Goal: Register for event/course: Register for event/course

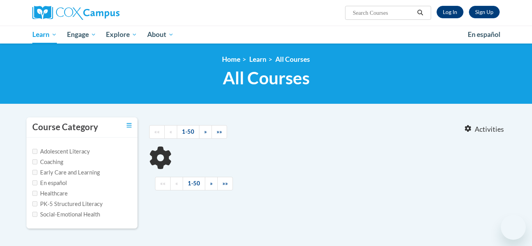
type input "The Power of Language"
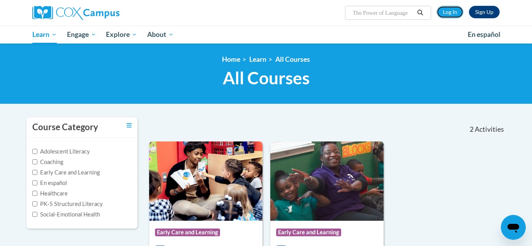
click at [454, 13] on link "Log In" at bounding box center [449, 12] width 27 height 12
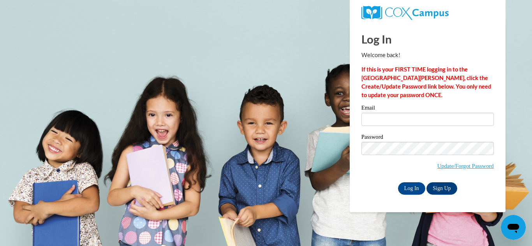
type input "Pkwspm17@comcast.net"
click at [408, 185] on input "Log In" at bounding box center [411, 189] width 27 height 12
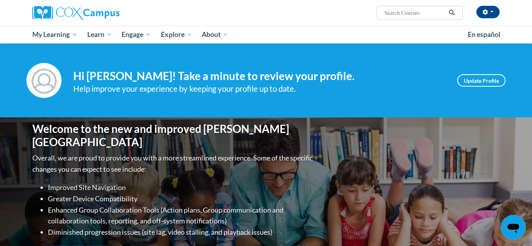
click at [401, 14] on input "Search..." at bounding box center [415, 12] width 62 height 9
type input "The Power of Language"
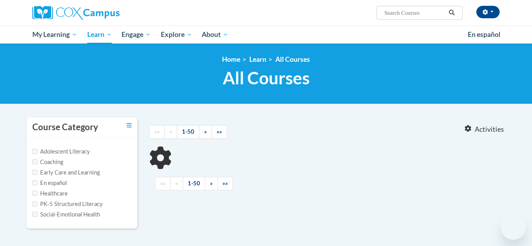
type input "The Power of Language"
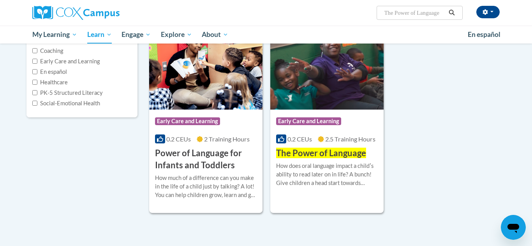
scroll to position [112, 0]
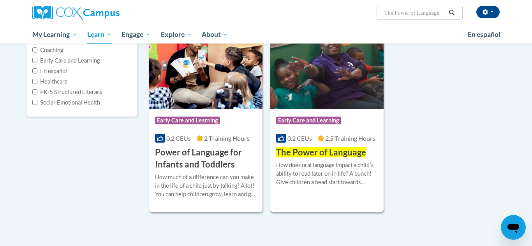
click at [323, 173] on div "How does oral language impact a childʹs ability to read later on in life? A bun…" at bounding box center [327, 174] width 102 height 26
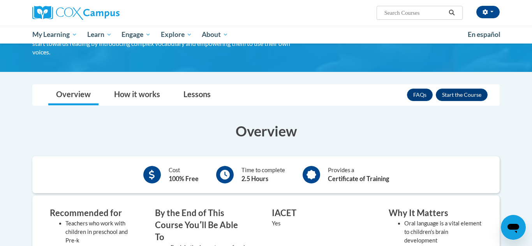
scroll to position [72, 0]
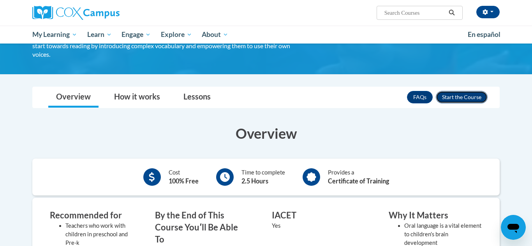
click at [465, 99] on button "Enroll" at bounding box center [462, 97] width 52 height 12
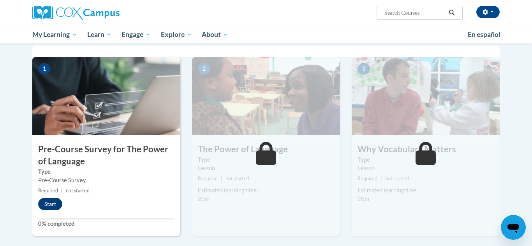
scroll to position [159, 0]
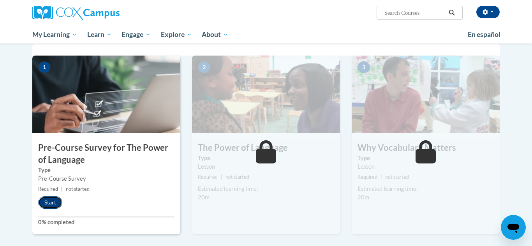
click at [54, 200] on button "Start" at bounding box center [50, 203] width 24 height 12
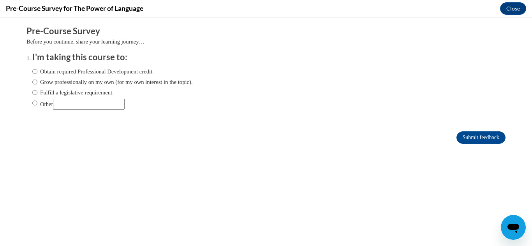
scroll to position [0, 0]
click at [35, 72] on input "Obtain required Professional Development credit." at bounding box center [34, 71] width 5 height 9
radio input "true"
click at [475, 139] on input "Submit feedback" at bounding box center [480, 138] width 49 height 12
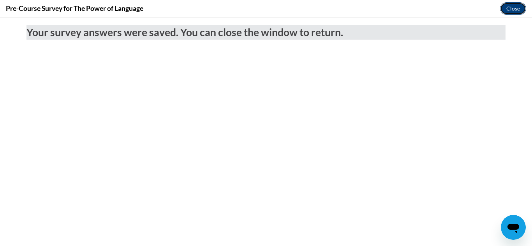
click at [515, 7] on button "Close" at bounding box center [513, 8] width 26 height 12
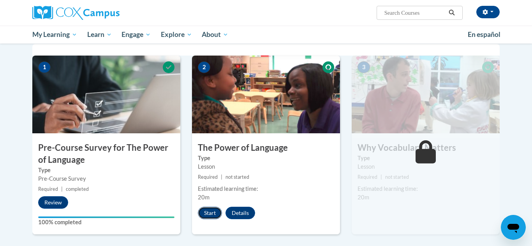
click at [206, 213] on button "Start" at bounding box center [210, 213] width 24 height 12
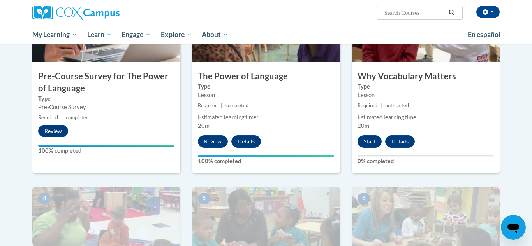
scroll to position [206, 0]
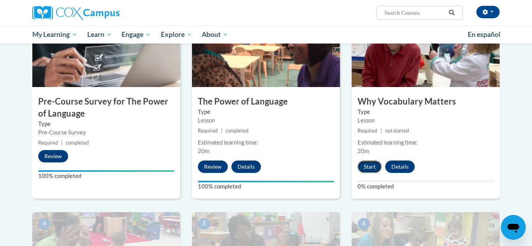
click at [371, 166] on button "Start" at bounding box center [369, 167] width 24 height 12
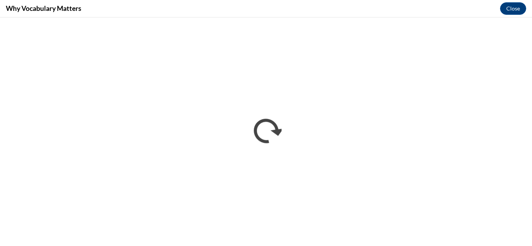
scroll to position [0, 0]
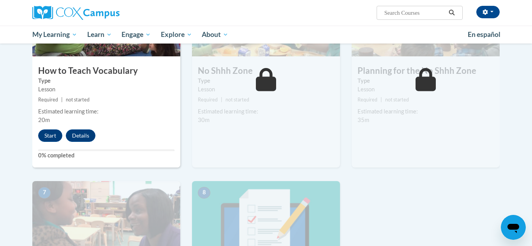
scroll to position [438, 0]
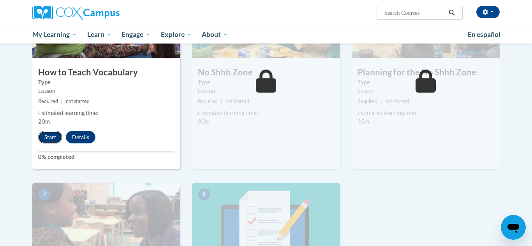
click at [45, 135] on button "Start" at bounding box center [50, 137] width 24 height 12
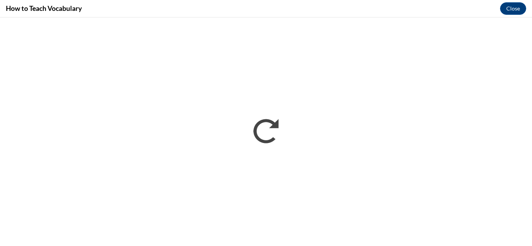
scroll to position [0, 0]
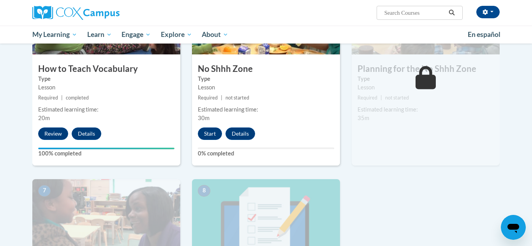
scroll to position [446, 0]
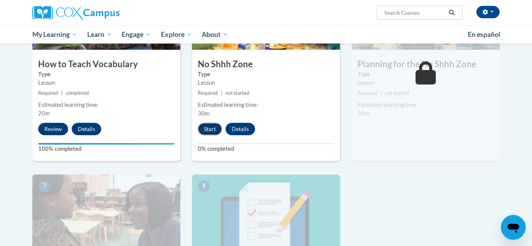
click at [208, 129] on button "Start" at bounding box center [210, 129] width 24 height 12
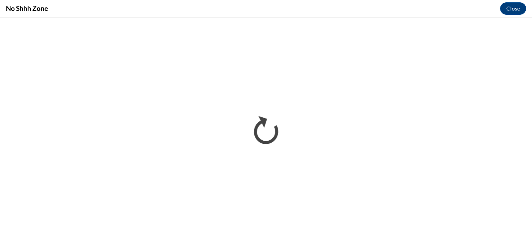
scroll to position [0, 0]
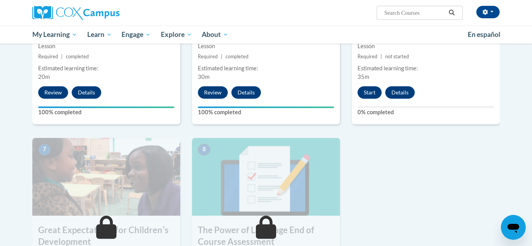
scroll to position [484, 0]
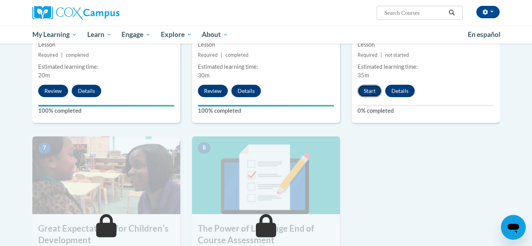
click at [368, 91] on button "Start" at bounding box center [369, 91] width 24 height 12
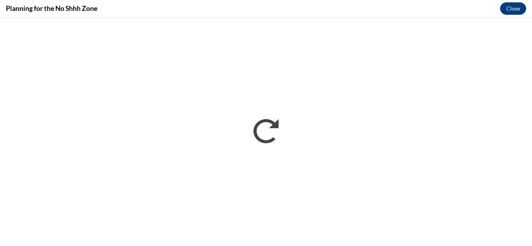
scroll to position [0, 0]
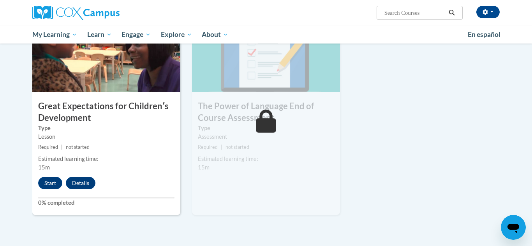
scroll to position [610, 0]
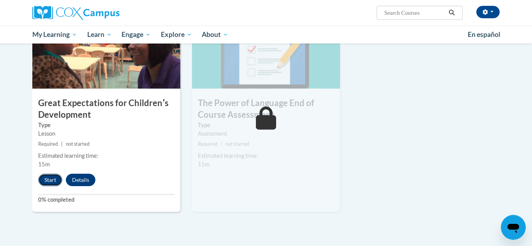
click at [46, 182] on button "Start" at bounding box center [50, 180] width 24 height 12
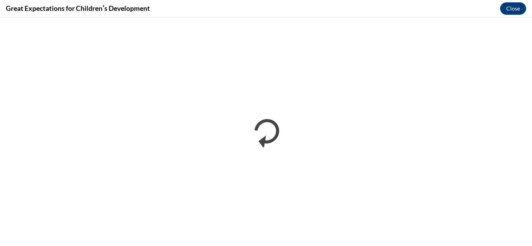
scroll to position [0, 0]
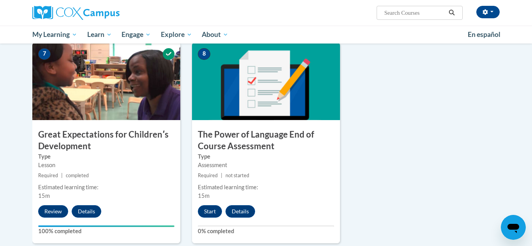
scroll to position [591, 0]
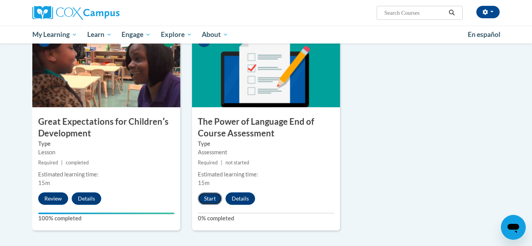
click at [214, 202] on button "Start" at bounding box center [210, 199] width 24 height 12
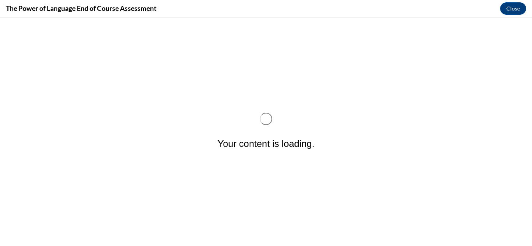
scroll to position [0, 0]
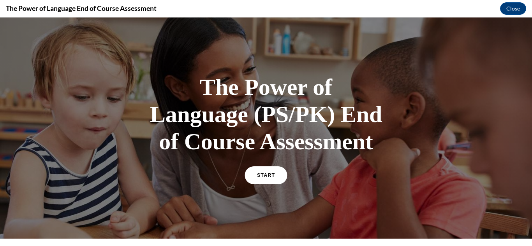
click at [267, 172] on link "START" at bounding box center [266, 176] width 42 height 18
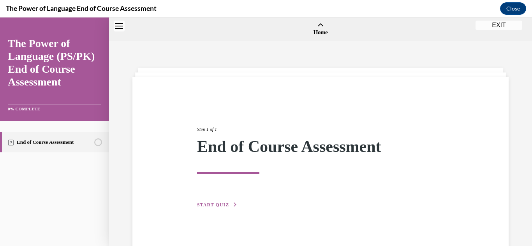
scroll to position [24, 0]
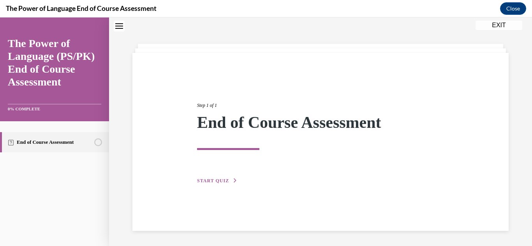
click at [210, 180] on span "START QUIZ" at bounding box center [213, 180] width 32 height 5
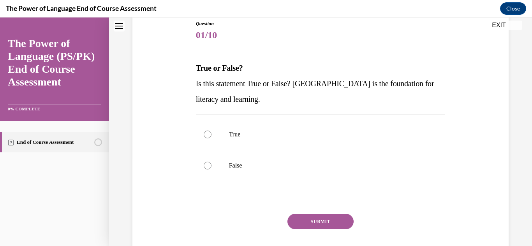
scroll to position [92, 0]
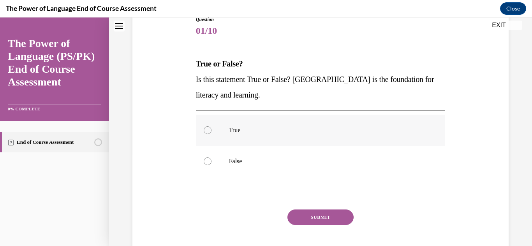
click at [206, 134] on div at bounding box center [208, 131] width 8 height 8
click at [206, 134] on input "True" at bounding box center [208, 131] width 8 height 8
radio input "true"
click at [311, 222] on button "SUBMIT" at bounding box center [320, 218] width 66 height 16
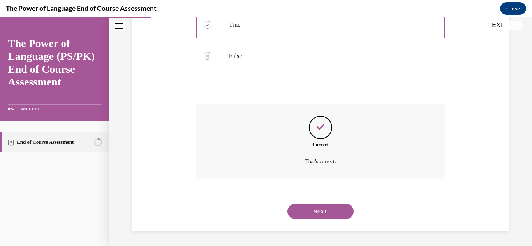
scroll to position [198, 0]
click at [321, 219] on div "NEXT" at bounding box center [321, 211] width 250 height 31
click at [319, 215] on button "NEXT" at bounding box center [320, 212] width 66 height 16
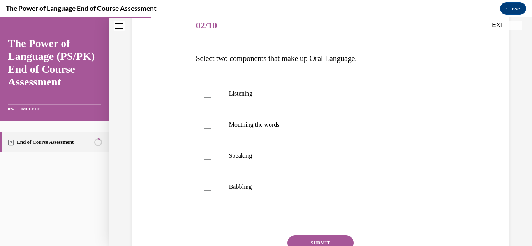
scroll to position [98, 0]
click at [205, 155] on div at bounding box center [208, 156] width 8 height 8
click at [205, 155] on input "Speaking" at bounding box center [208, 156] width 8 height 8
checkbox input "true"
click at [207, 96] on div at bounding box center [208, 94] width 8 height 8
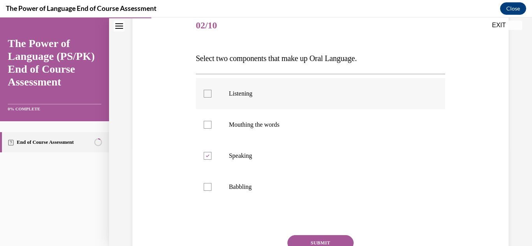
click at [207, 96] on input "Listening" at bounding box center [208, 94] width 8 height 8
checkbox input "true"
click at [296, 241] on button "SUBMIT" at bounding box center [320, 244] width 66 height 16
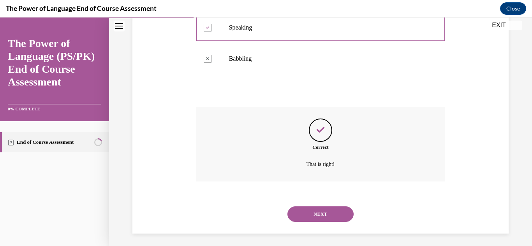
scroll to position [229, 0]
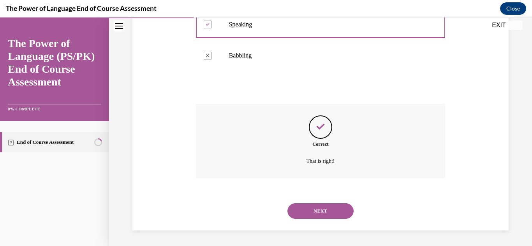
click at [328, 213] on button "NEXT" at bounding box center [320, 212] width 66 height 16
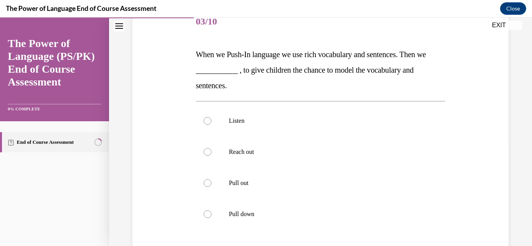
scroll to position [103, 0]
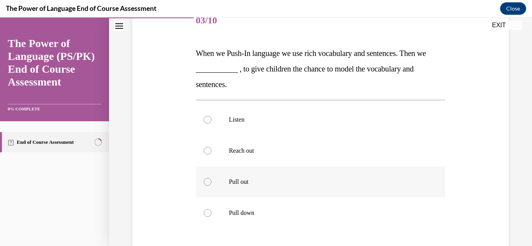
click at [206, 182] on div at bounding box center [208, 182] width 8 height 8
click at [206, 182] on input "Pull out" at bounding box center [208, 182] width 8 height 8
radio input "true"
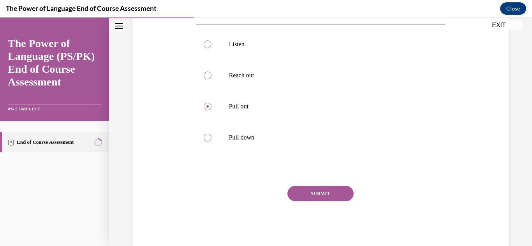
scroll to position [179, 0]
click at [326, 191] on button "SUBMIT" at bounding box center [320, 193] width 66 height 16
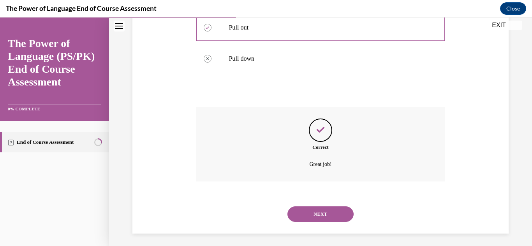
scroll to position [260, 0]
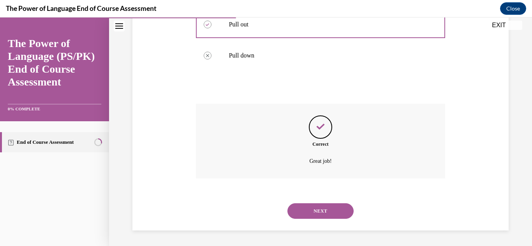
click at [329, 212] on button "NEXT" at bounding box center [320, 212] width 66 height 16
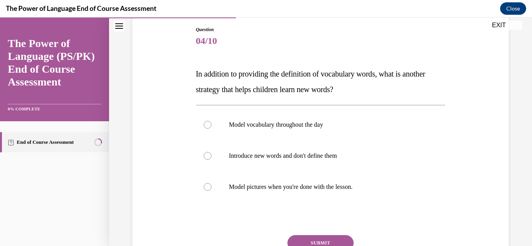
scroll to position [84, 0]
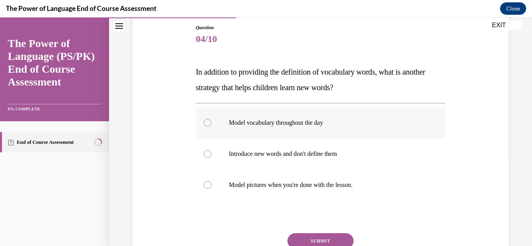
click at [208, 123] on div at bounding box center [208, 123] width 8 height 8
click at [208, 123] on input "Model vocabulary throughout the day" at bounding box center [208, 123] width 8 height 8
radio input "true"
click at [313, 238] on button "SUBMIT" at bounding box center [320, 242] width 66 height 16
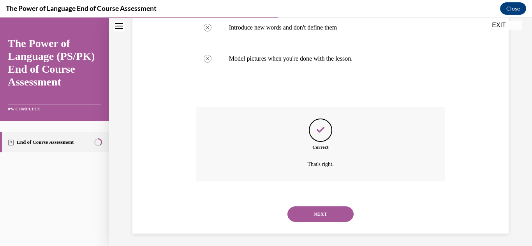
scroll to position [214, 0]
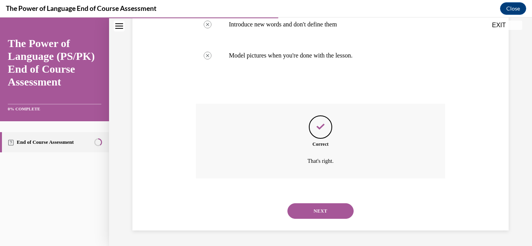
click at [320, 211] on button "NEXT" at bounding box center [320, 212] width 66 height 16
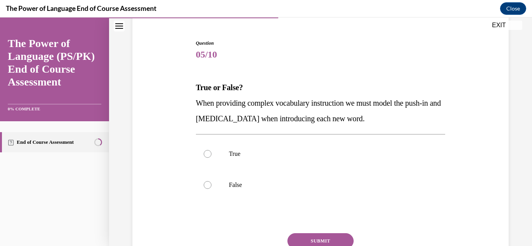
scroll to position [71, 0]
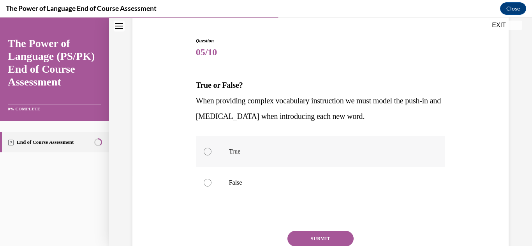
click at [206, 151] on div at bounding box center [208, 152] width 8 height 8
click at [206, 151] on input "True" at bounding box center [208, 152] width 8 height 8
radio input "true"
click at [310, 238] on button "SUBMIT" at bounding box center [320, 239] width 66 height 16
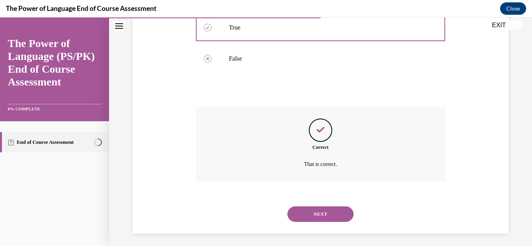
scroll to position [198, 0]
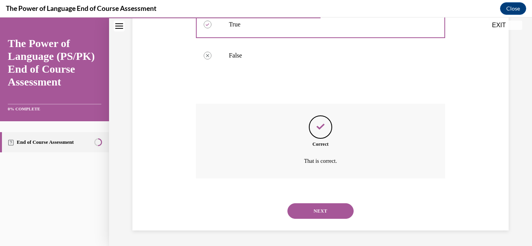
click at [345, 207] on button "NEXT" at bounding box center [320, 212] width 66 height 16
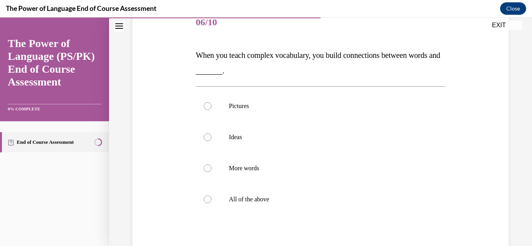
scroll to position [103, 0]
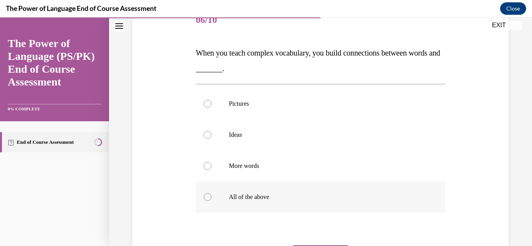
click at [205, 198] on div at bounding box center [208, 198] width 8 height 8
click at [205, 198] on input "All of the above" at bounding box center [208, 198] width 8 height 8
radio input "true"
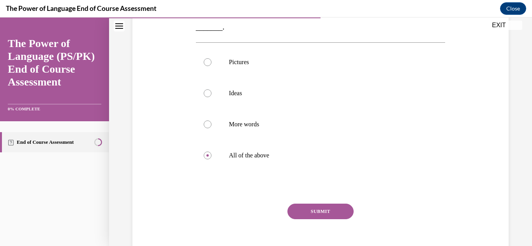
scroll to position [146, 0]
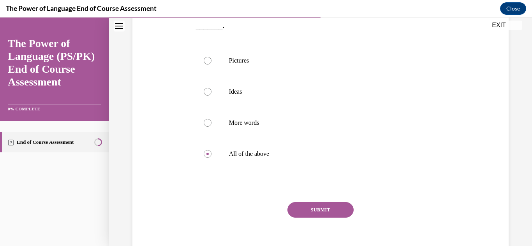
click at [336, 209] on button "SUBMIT" at bounding box center [320, 210] width 66 height 16
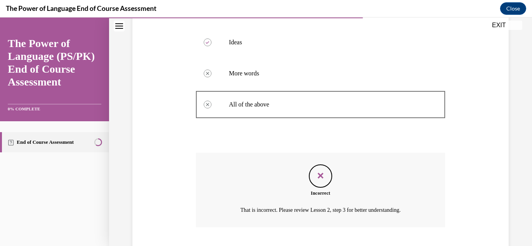
scroll to position [245, 0]
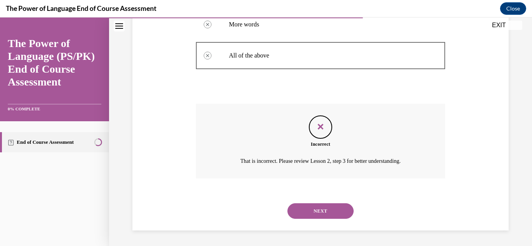
click at [336, 211] on button "NEXT" at bounding box center [320, 212] width 66 height 16
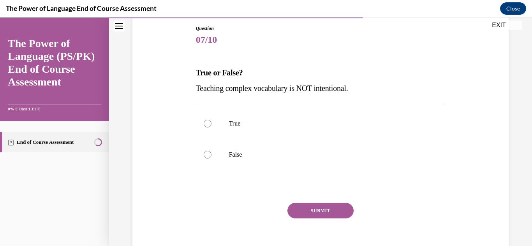
scroll to position [84, 0]
click at [206, 156] on div at bounding box center [208, 154] width 8 height 8
click at [206, 156] on input "False" at bounding box center [208, 154] width 8 height 8
radio input "true"
click at [318, 207] on button "SUBMIT" at bounding box center [320, 210] width 66 height 16
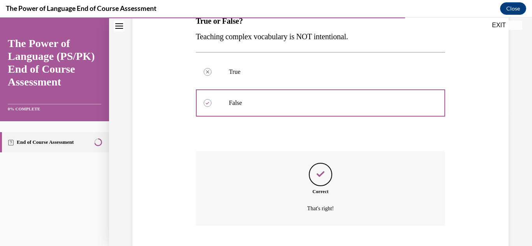
scroll to position [183, 0]
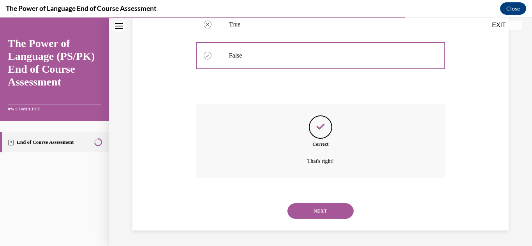
click at [317, 209] on button "NEXT" at bounding box center [320, 212] width 66 height 16
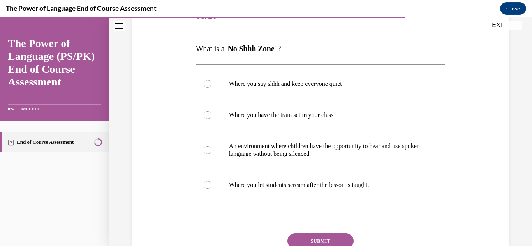
scroll to position [112, 0]
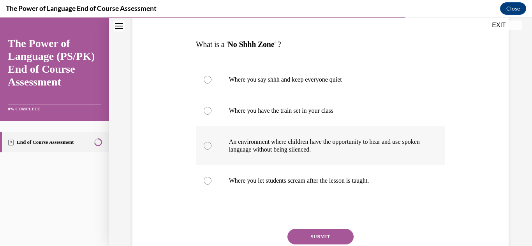
click at [210, 148] on div at bounding box center [208, 146] width 8 height 8
click at [210, 148] on input "An environment where children have the opportunity to hear and use spoken langu…" at bounding box center [208, 146] width 8 height 8
radio input "true"
click at [329, 239] on button "SUBMIT" at bounding box center [320, 237] width 66 height 16
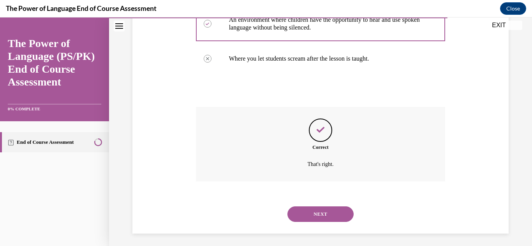
scroll to position [237, 0]
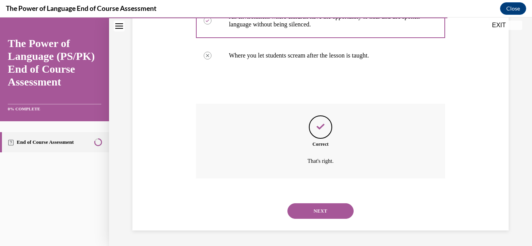
click at [324, 214] on button "NEXT" at bounding box center [320, 212] width 66 height 16
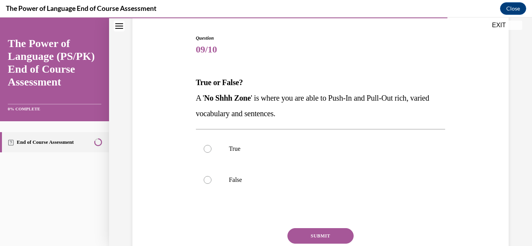
scroll to position [75, 0]
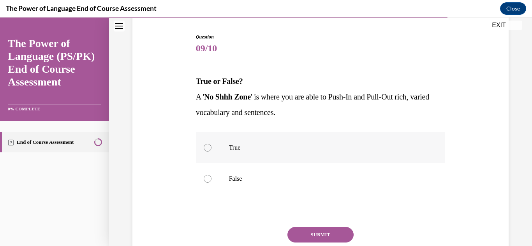
click at [209, 149] on div at bounding box center [208, 148] width 8 height 8
click at [209, 149] on input "True" at bounding box center [208, 148] width 8 height 8
radio input "true"
click at [318, 233] on button "SUBMIT" at bounding box center [320, 235] width 66 height 16
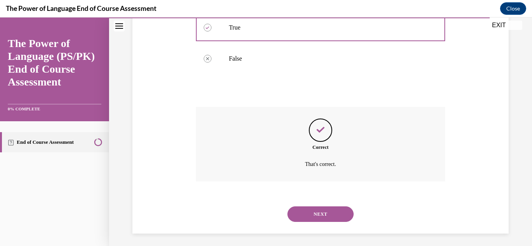
scroll to position [198, 0]
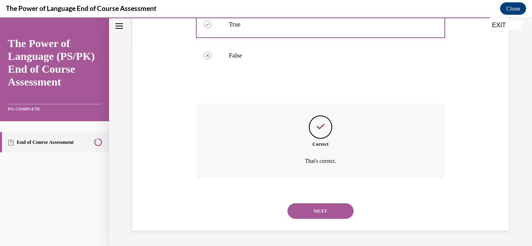
click at [330, 209] on button "NEXT" at bounding box center [320, 212] width 66 height 16
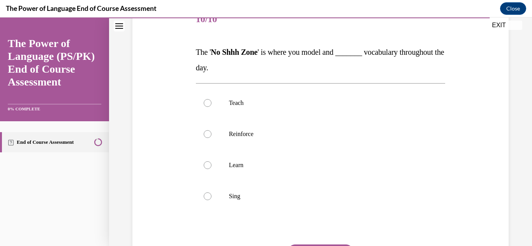
scroll to position [104, 0]
click at [207, 136] on div at bounding box center [208, 134] width 8 height 8
click at [207, 136] on input "Reinforce" at bounding box center [208, 134] width 8 height 8
radio input "true"
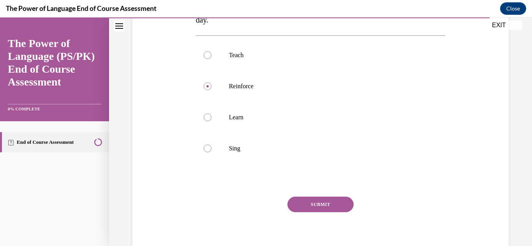
scroll to position [155, 0]
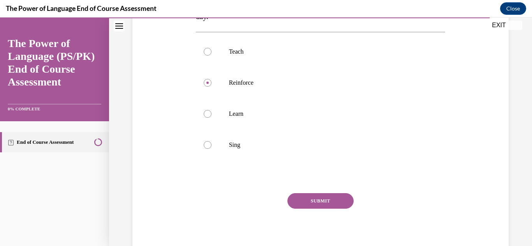
click at [342, 199] on button "SUBMIT" at bounding box center [320, 202] width 66 height 16
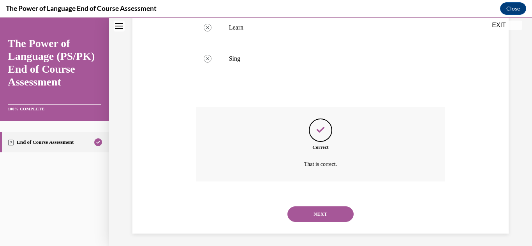
scroll to position [245, 0]
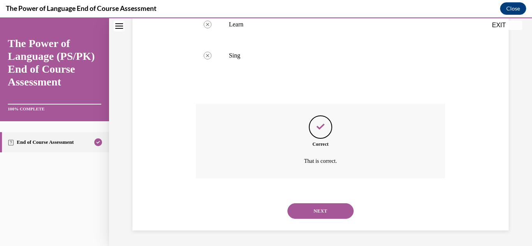
click at [317, 213] on button "NEXT" at bounding box center [320, 212] width 66 height 16
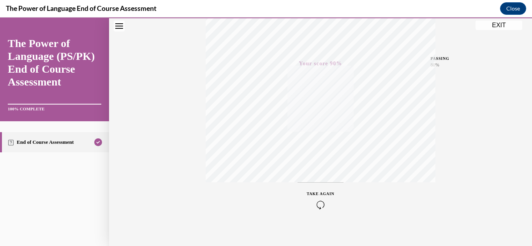
scroll to position [170, 0]
click at [491, 25] on button "EXIT" at bounding box center [498, 25] width 47 height 9
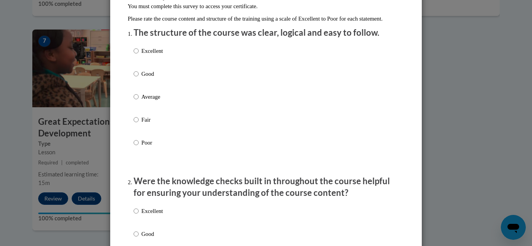
scroll to position [84, 0]
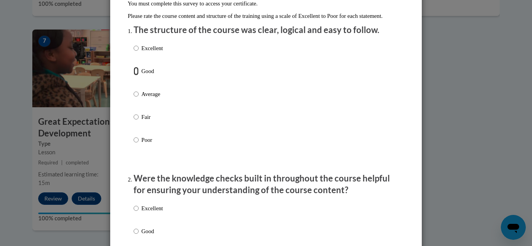
click at [137, 76] on input "Good" at bounding box center [136, 71] width 5 height 9
radio input "true"
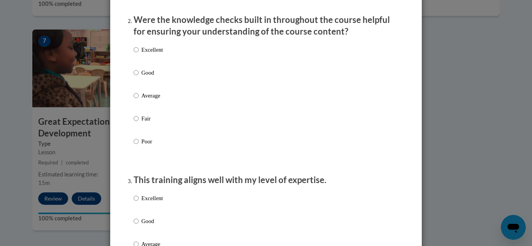
scroll to position [241, 0]
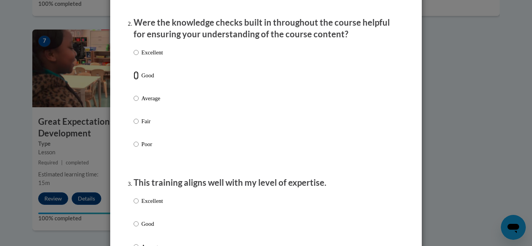
click at [137, 80] on input "Good" at bounding box center [136, 75] width 5 height 9
radio input "true"
click at [137, 229] on input "Good" at bounding box center [136, 224] width 5 height 9
radio input "true"
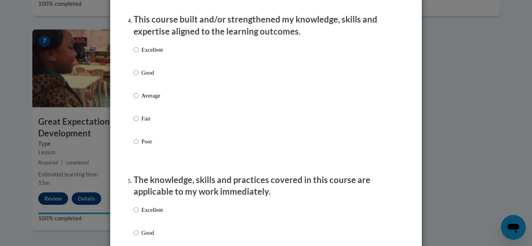
scroll to position [560, 0]
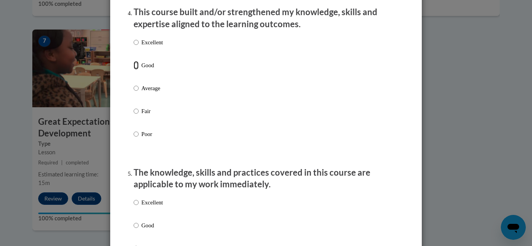
click at [137, 70] on input "Good" at bounding box center [136, 65] width 5 height 9
radio input "true"
click at [136, 230] on input "Good" at bounding box center [136, 226] width 5 height 9
radio input "true"
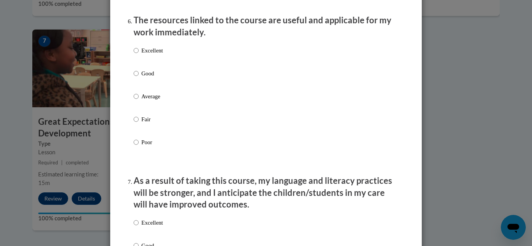
scroll to position [878, 0]
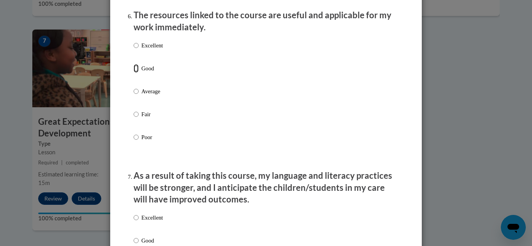
click at [135, 73] on input "Good" at bounding box center [136, 68] width 5 height 9
radio input "true"
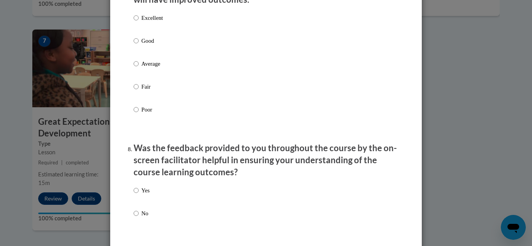
scroll to position [1073, 0]
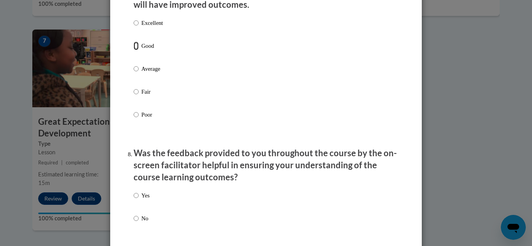
click at [137, 50] on input "Good" at bounding box center [136, 46] width 5 height 9
radio input "true"
click at [136, 200] on input "Yes" at bounding box center [136, 196] width 5 height 9
radio input "true"
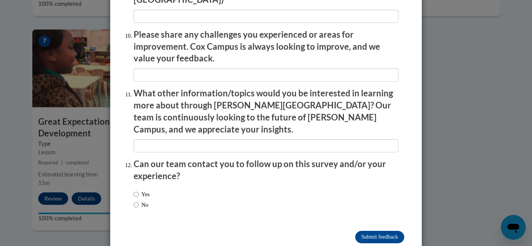
scroll to position [1371, 0]
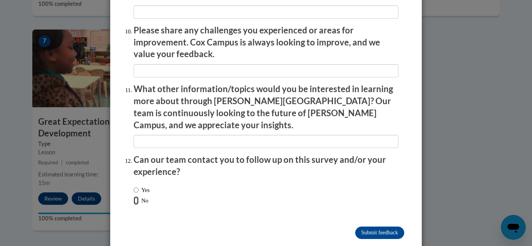
click at [137, 197] on input "No" at bounding box center [136, 201] width 5 height 9
radio input "true"
click at [365, 227] on input "Submit feedback" at bounding box center [379, 233] width 49 height 12
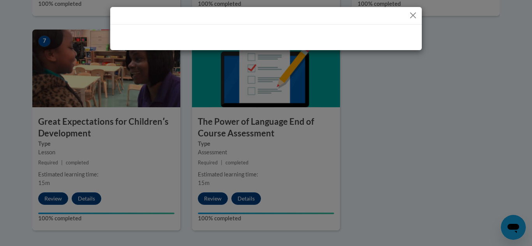
scroll to position [0, 0]
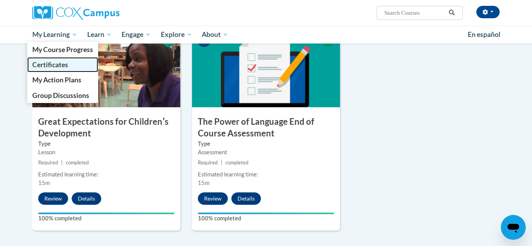
click at [53, 66] on span "Certificates" at bounding box center [50, 65] width 36 height 8
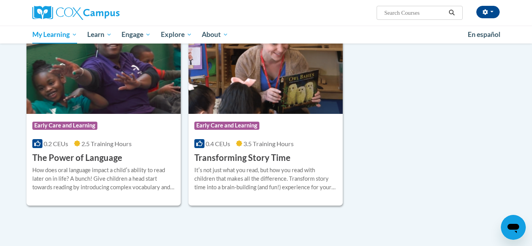
scroll to position [343, 0]
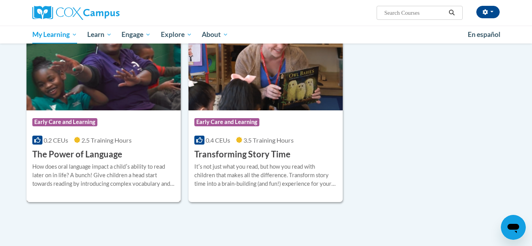
click at [104, 161] on div "More Info Open How does oral language impact a childʹs ability to read later on…" at bounding box center [103, 180] width 154 height 40
